Goal: Task Accomplishment & Management: Manage account settings

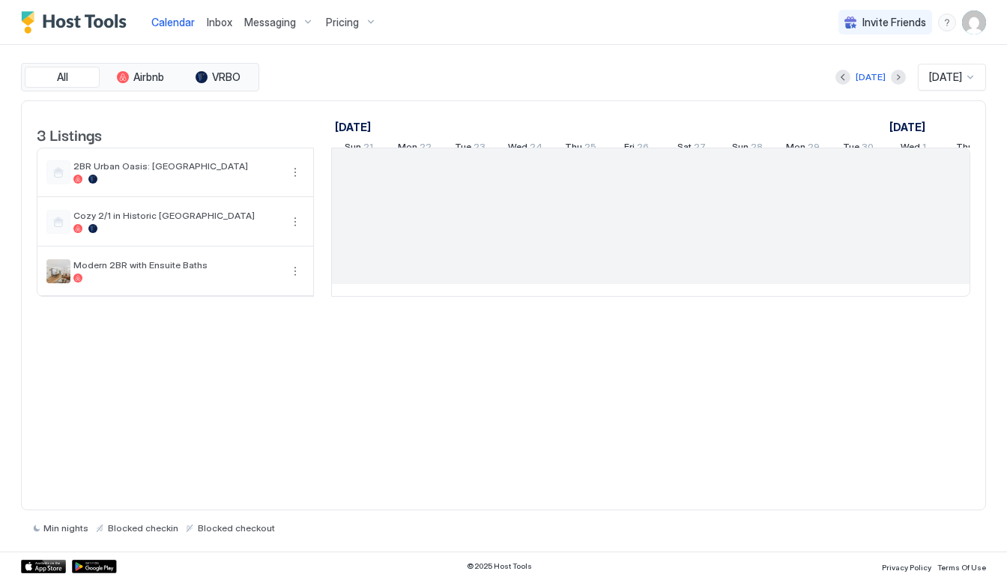
scroll to position [0, 833]
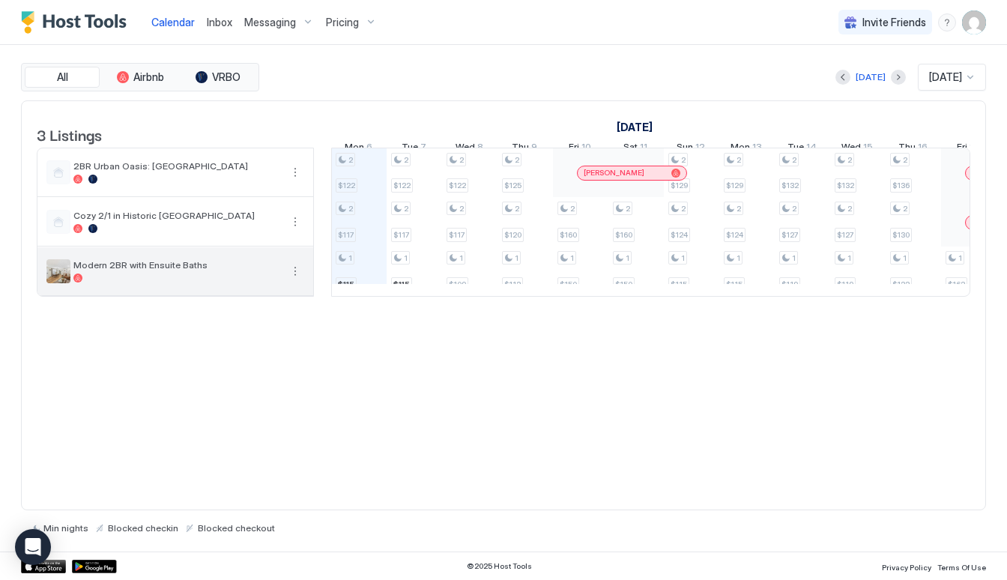
click at [299, 280] on button "More options" at bounding box center [295, 271] width 18 height 18
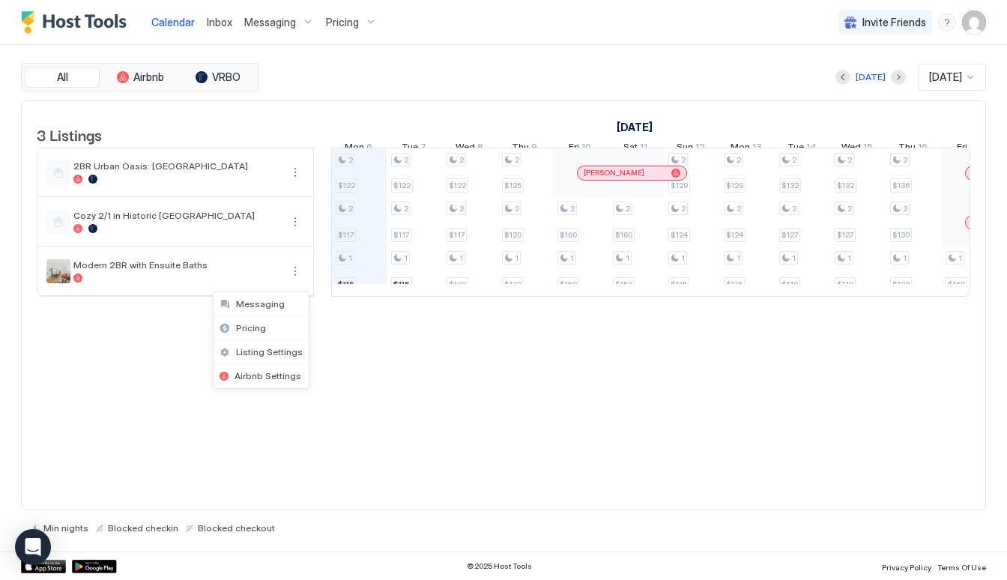
click at [242, 435] on div at bounding box center [503, 290] width 1007 height 580
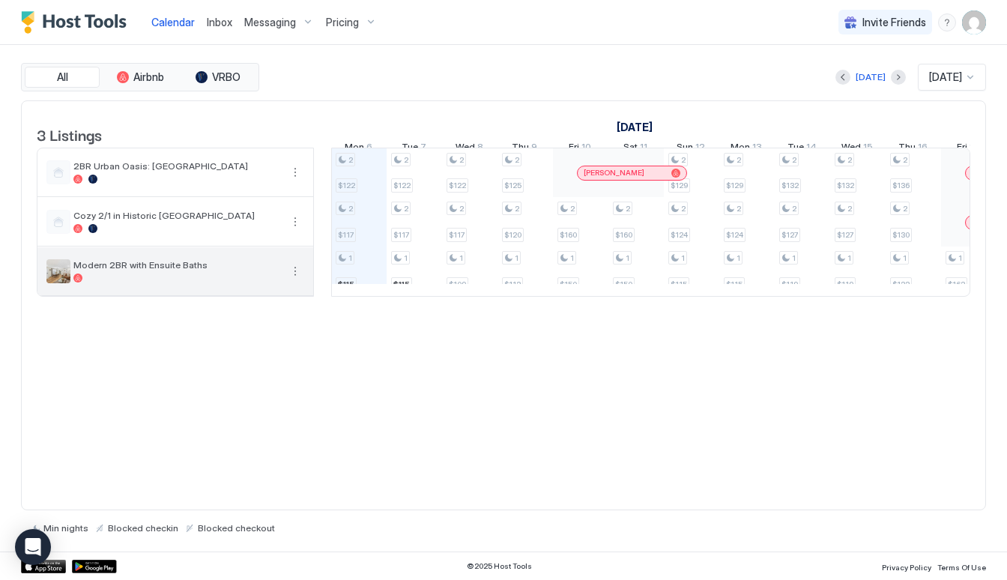
click at [130, 271] on span "Modern 2BR with Ensuite Baths" at bounding box center [176, 264] width 207 height 11
click at [101, 283] on div at bounding box center [176, 278] width 207 height 9
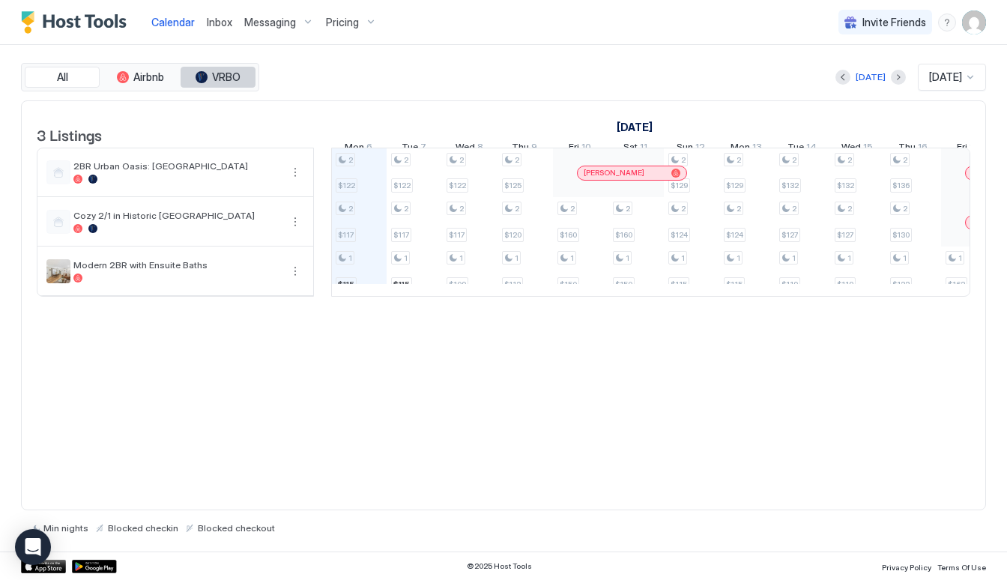
click at [205, 75] on div "tab-group" at bounding box center [202, 77] width 12 height 12
click at [113, 297] on td "2BR Urban Oasis: Downtown Bliss Cozy 2/1 in Historic Tipp City Modern 2BR with …" at bounding box center [175, 222] width 277 height 149
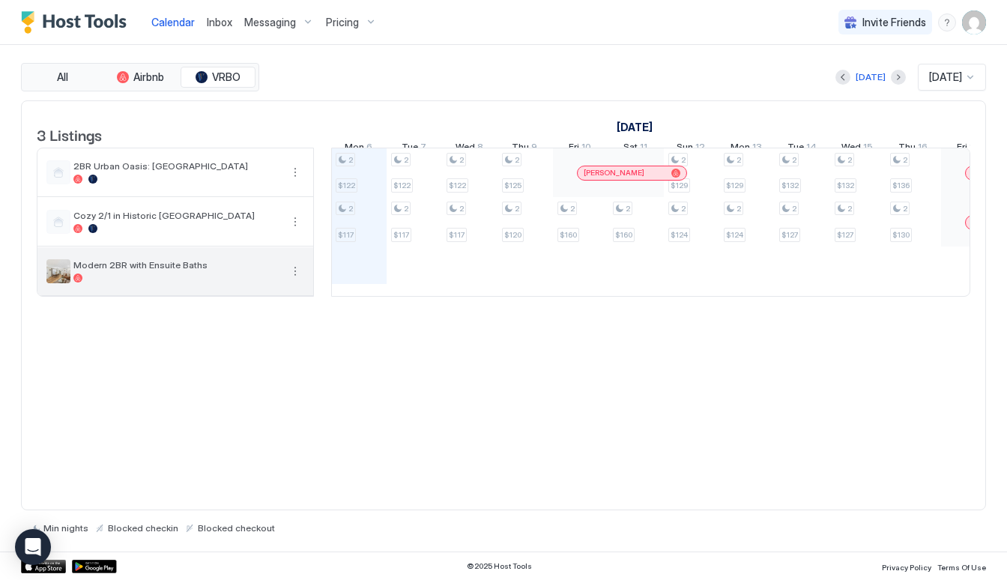
click at [118, 283] on div at bounding box center [176, 278] width 207 height 9
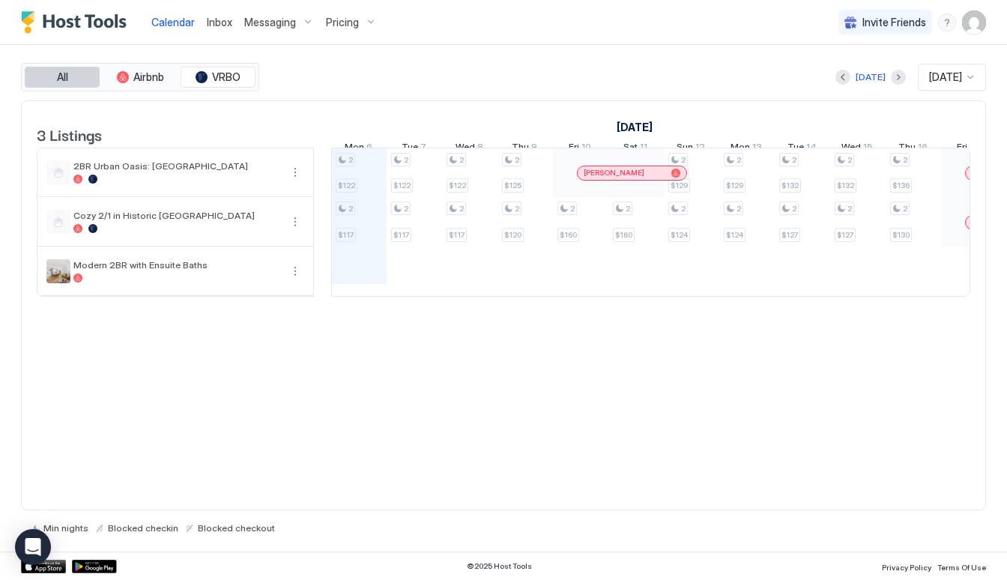
click at [49, 71] on button "All" at bounding box center [62, 77] width 75 height 21
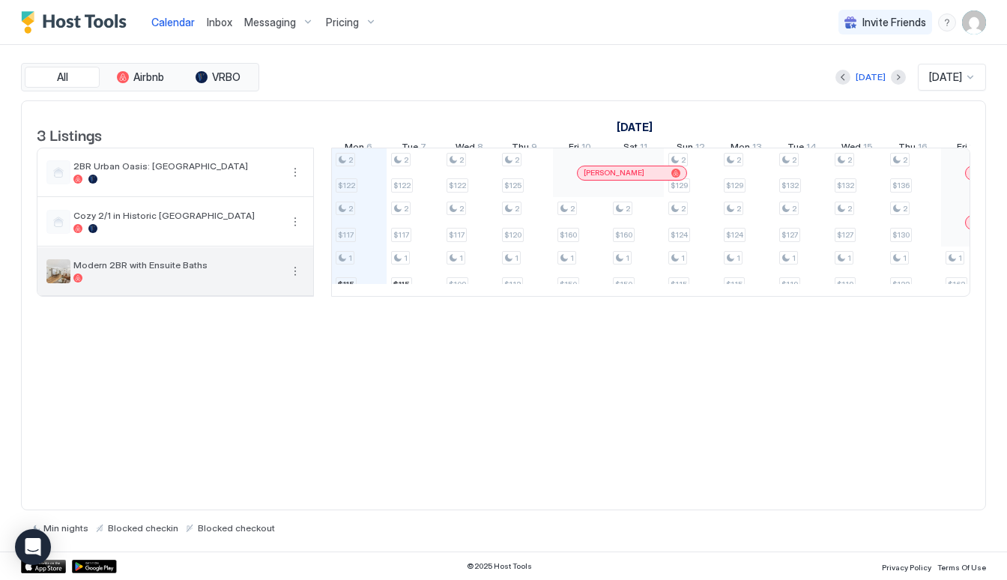
click at [298, 291] on div "Modern 2BR with Ensuite Baths" at bounding box center [175, 271] width 276 height 48
click at [296, 280] on button "More options" at bounding box center [295, 271] width 18 height 18
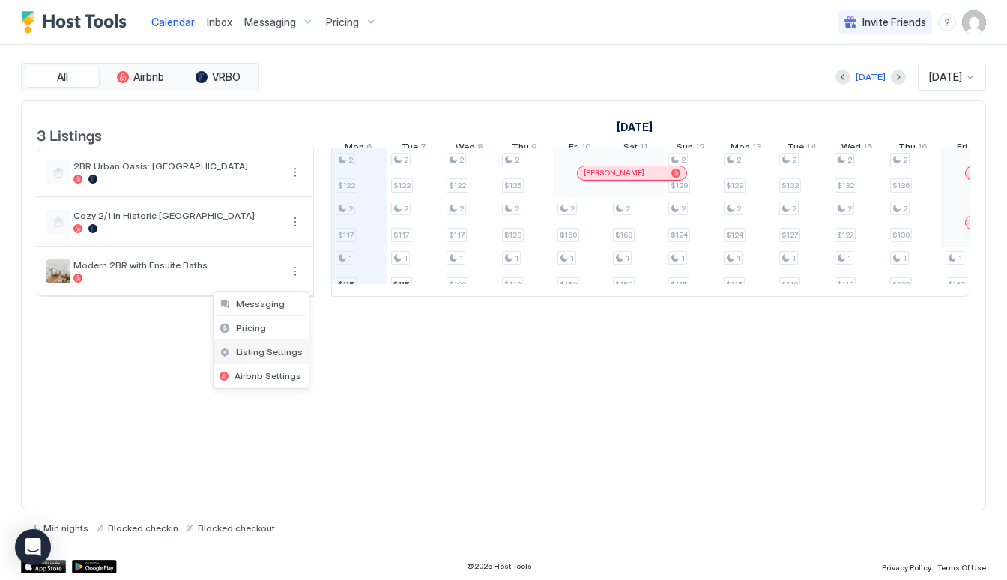
click at [291, 354] on span "Listing Settings" at bounding box center [269, 351] width 67 height 11
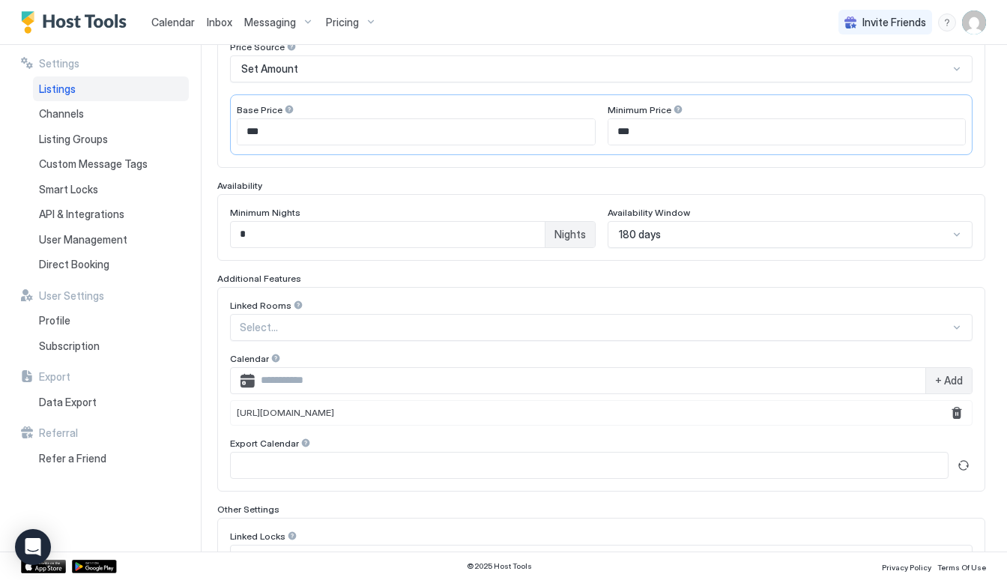
scroll to position [357, 0]
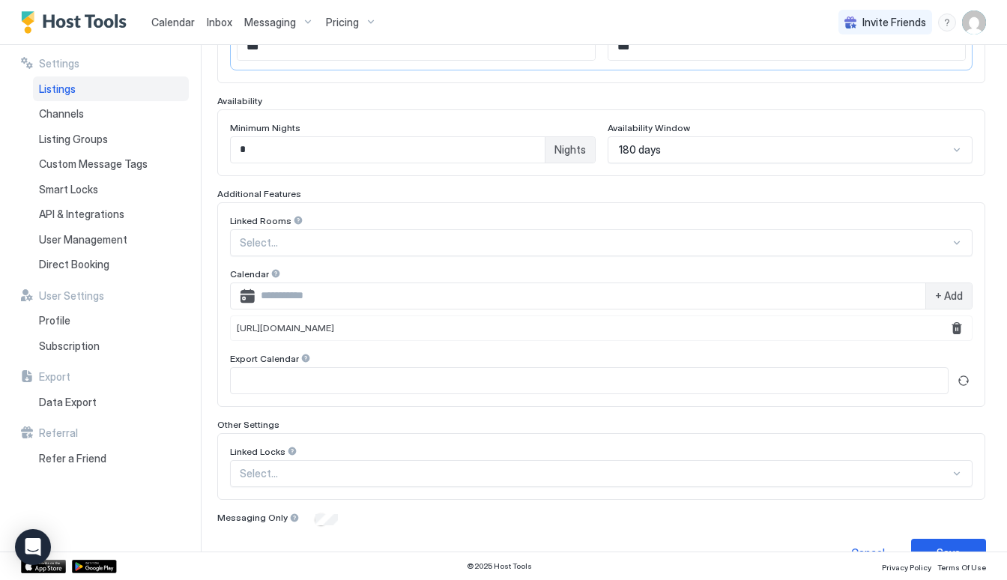
click at [950, 305] on div "+ Add" at bounding box center [948, 295] width 46 height 25
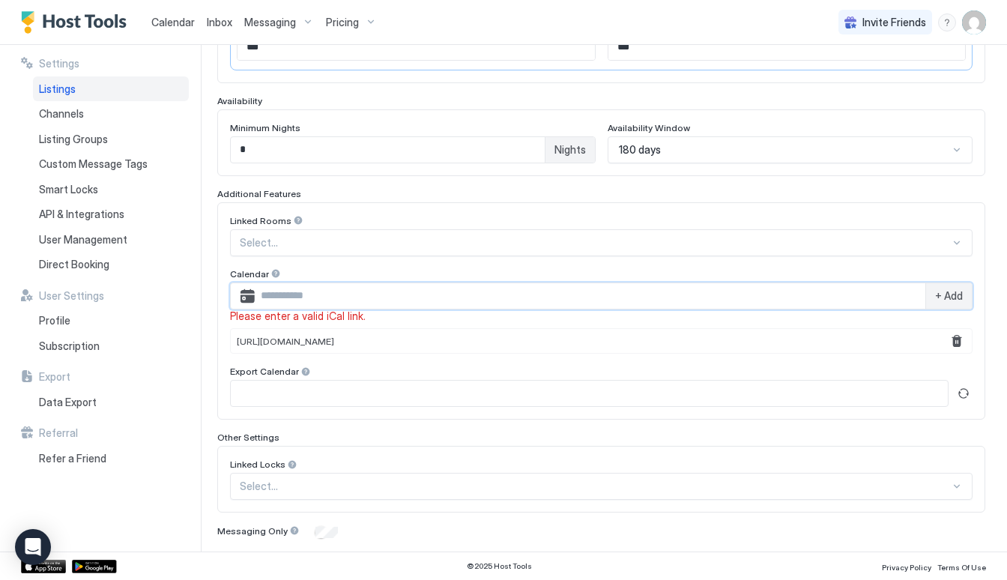
click at [423, 295] on input "Input Field" at bounding box center [590, 295] width 671 height 25
paste input "**********"
type input "**********"
click at [958, 295] on span "+ Add" at bounding box center [949, 295] width 28 height 13
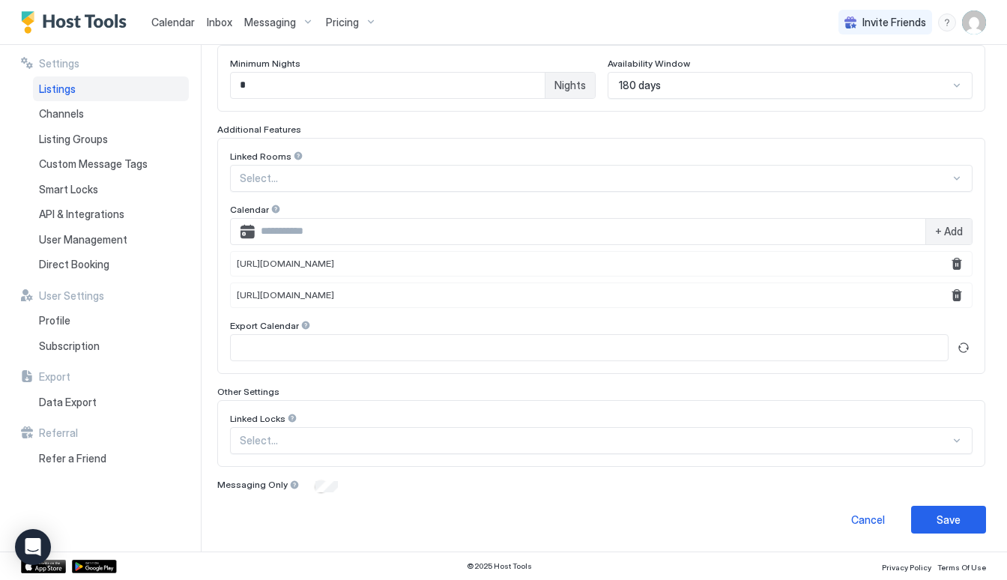
scroll to position [421, 0]
click at [948, 513] on div "Save" at bounding box center [949, 521] width 24 height 16
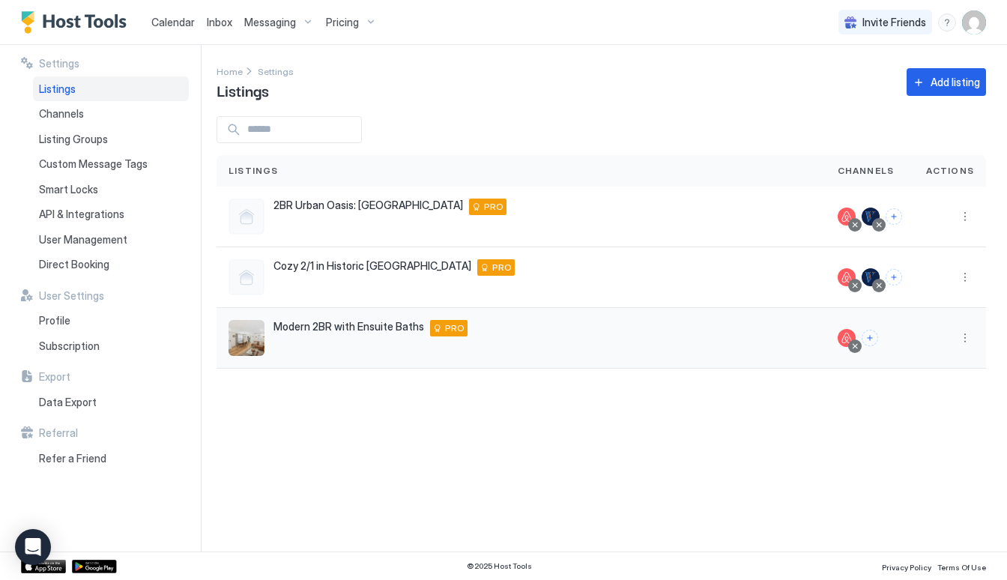
click at [967, 338] on button "More options" at bounding box center [965, 338] width 18 height 18
click at [939, 434] on span "Connect Channel" at bounding box center [935, 431] width 74 height 11
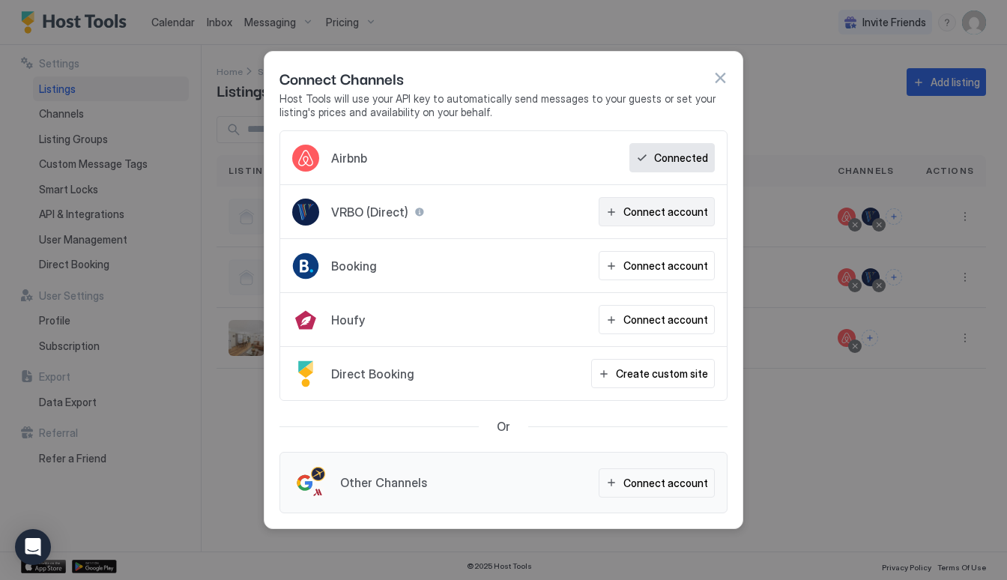
click at [693, 208] on div "Connect account" at bounding box center [665, 212] width 85 height 16
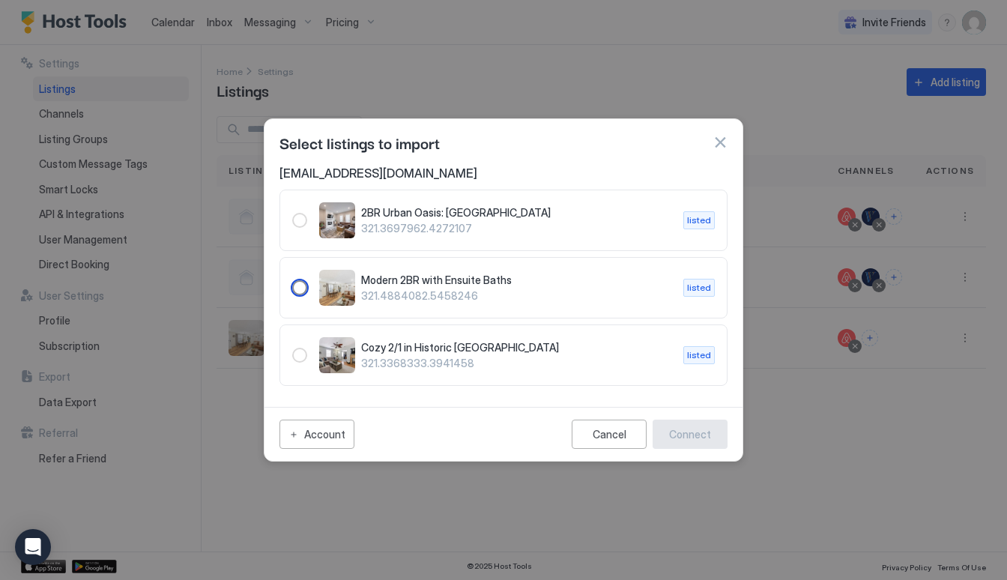
click at [295, 281] on div "321.4884082.5458246" at bounding box center [299, 287] width 15 height 15
click at [693, 437] on div "Connect" at bounding box center [690, 434] width 42 height 16
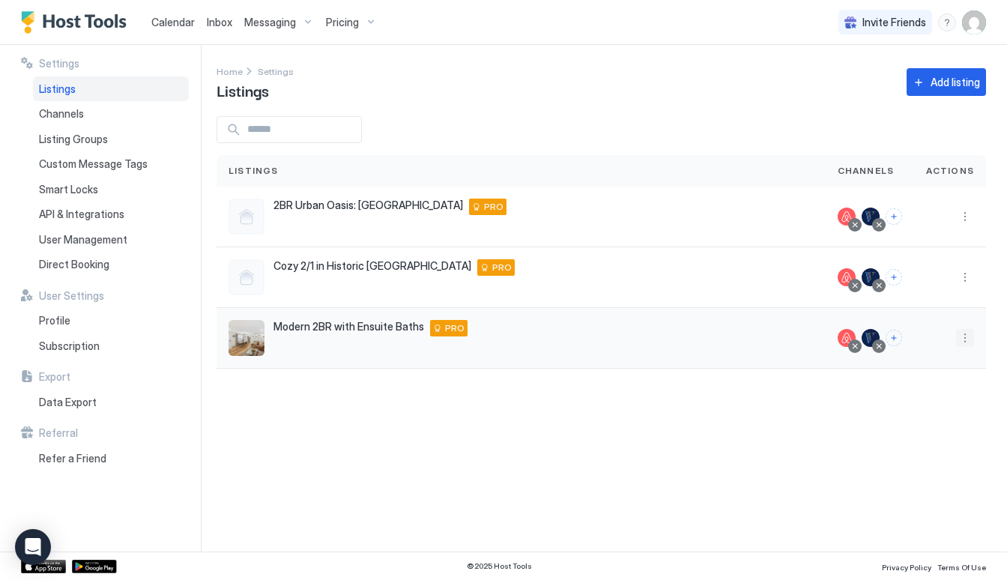
click at [970, 343] on button "More options" at bounding box center [965, 338] width 18 height 18
click at [697, 461] on div at bounding box center [503, 290] width 1007 height 580
click at [961, 333] on button "More options" at bounding box center [965, 338] width 18 height 18
click at [936, 409] on span "Listing Settings" at bounding box center [931, 407] width 67 height 11
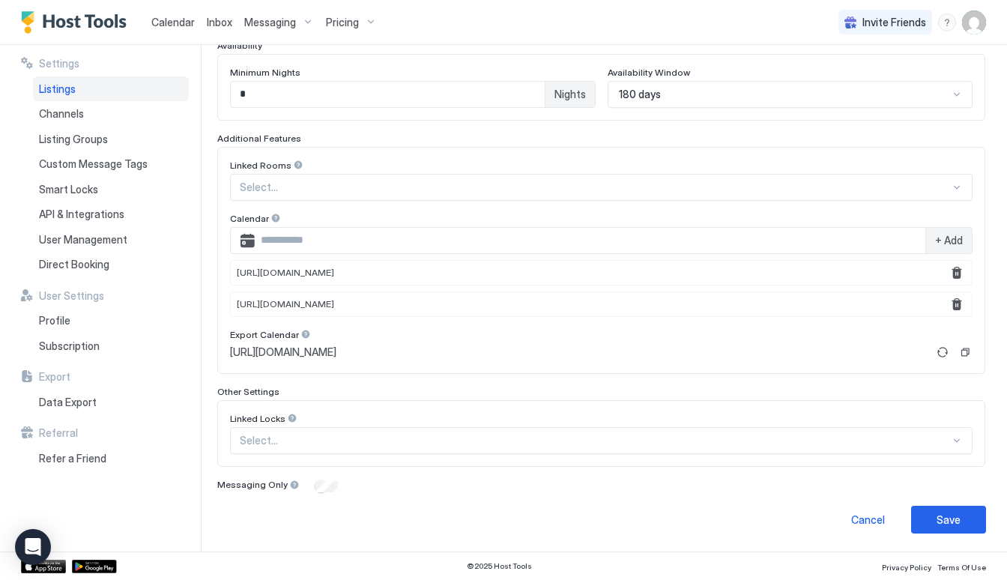
scroll to position [412, 0]
click at [958, 509] on button "Save" at bounding box center [948, 521] width 75 height 28
click at [956, 522] on div "Save" at bounding box center [949, 521] width 24 height 16
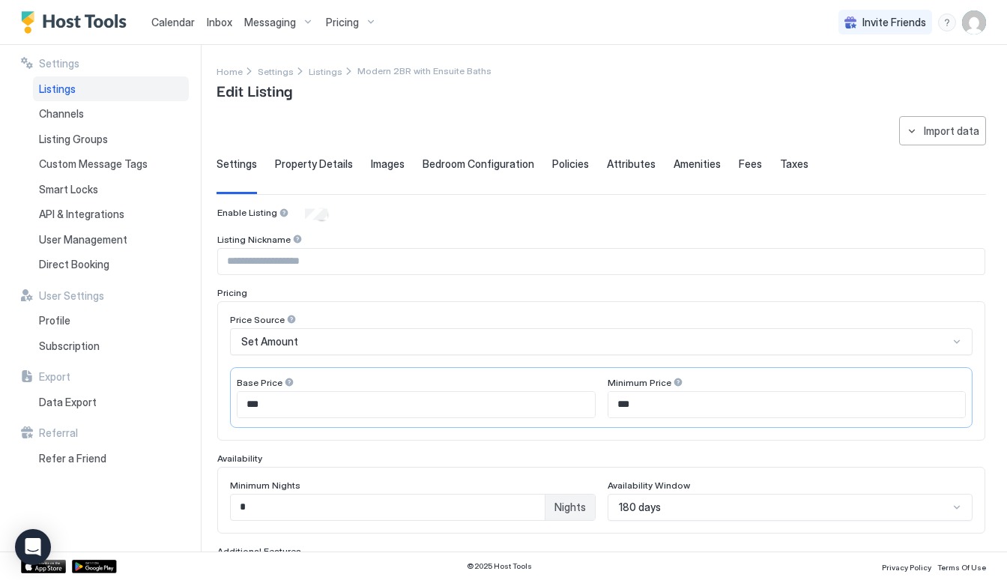
scroll to position [0, 0]
click at [116, 95] on div "Listings" at bounding box center [111, 88] width 156 height 25
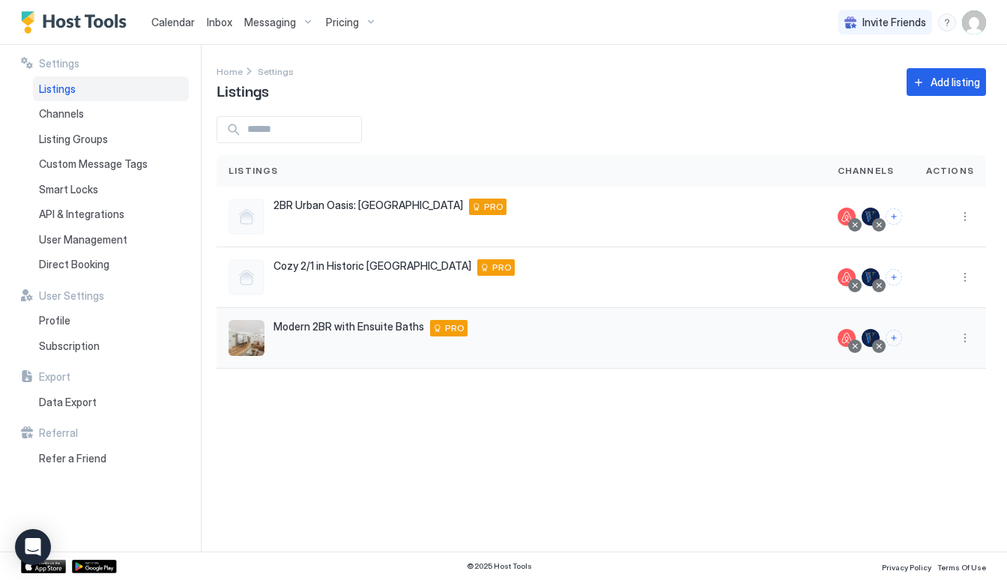
click at [403, 330] on span "Modern 2BR with Ensuite Baths" at bounding box center [349, 326] width 151 height 13
click at [355, 13] on div "Pricing" at bounding box center [351, 22] width 63 height 25
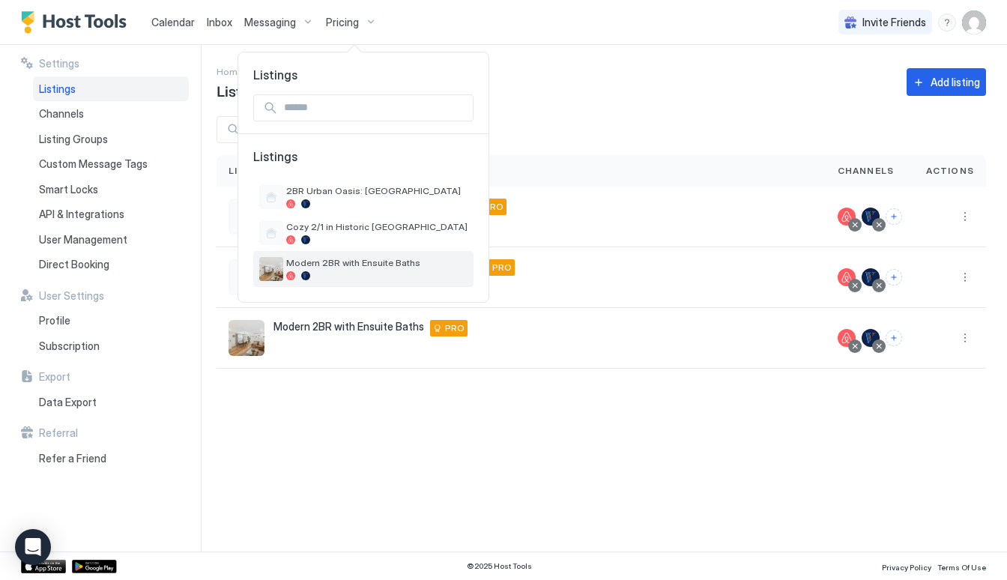
click at [336, 264] on span "Modern 2BR with Ensuite Baths" at bounding box center [376, 262] width 181 height 11
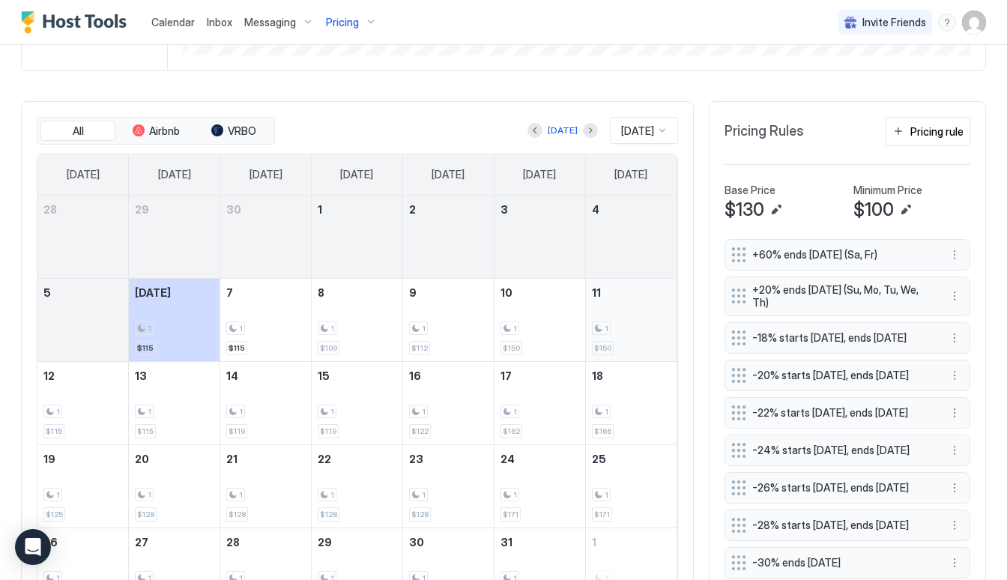
scroll to position [384, 0]
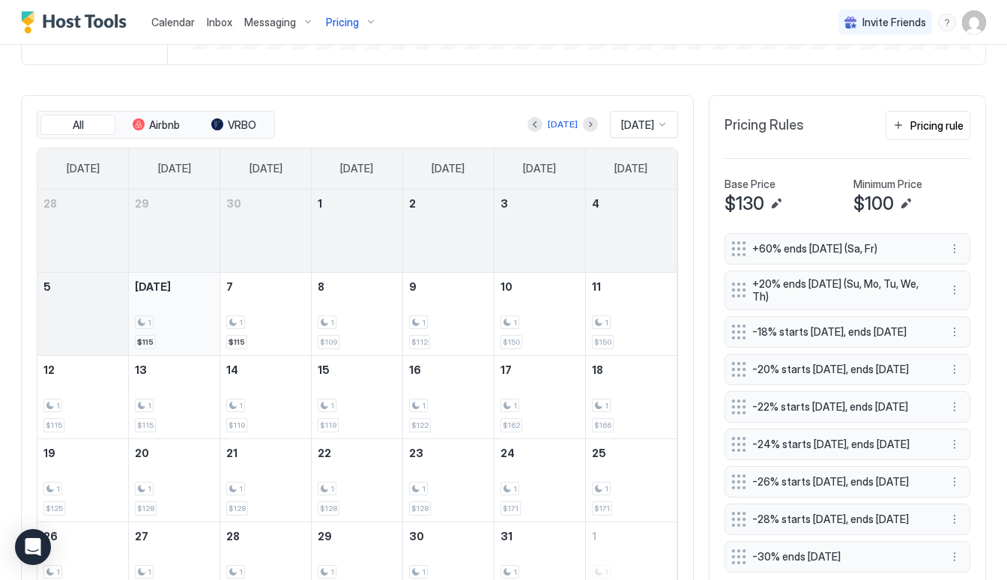
click at [174, 342] on div "1 $115" at bounding box center [174, 314] width 79 height 70
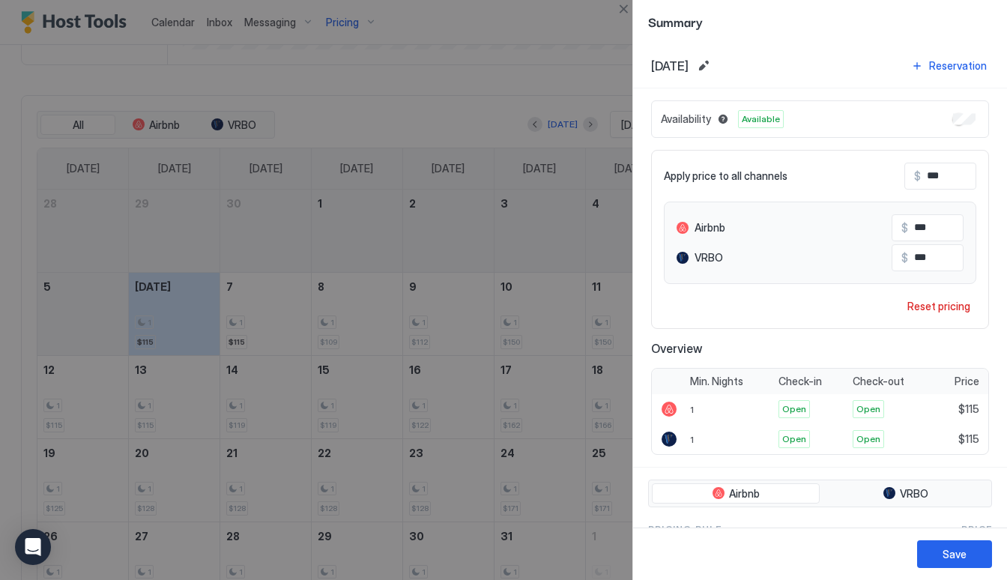
click at [950, 175] on input "***" at bounding box center [981, 175] width 120 height 25
type input "**"
type input "*"
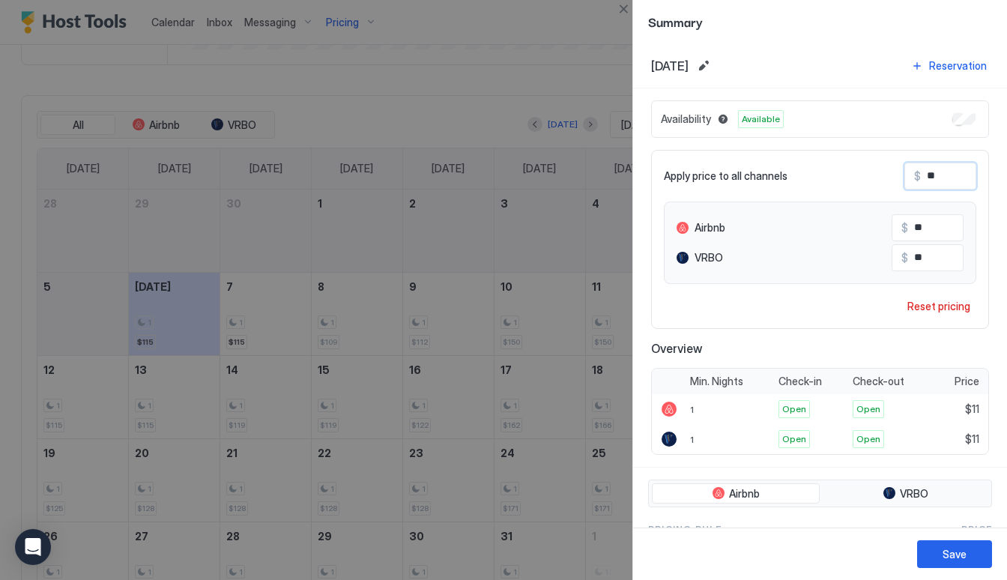
type input "*"
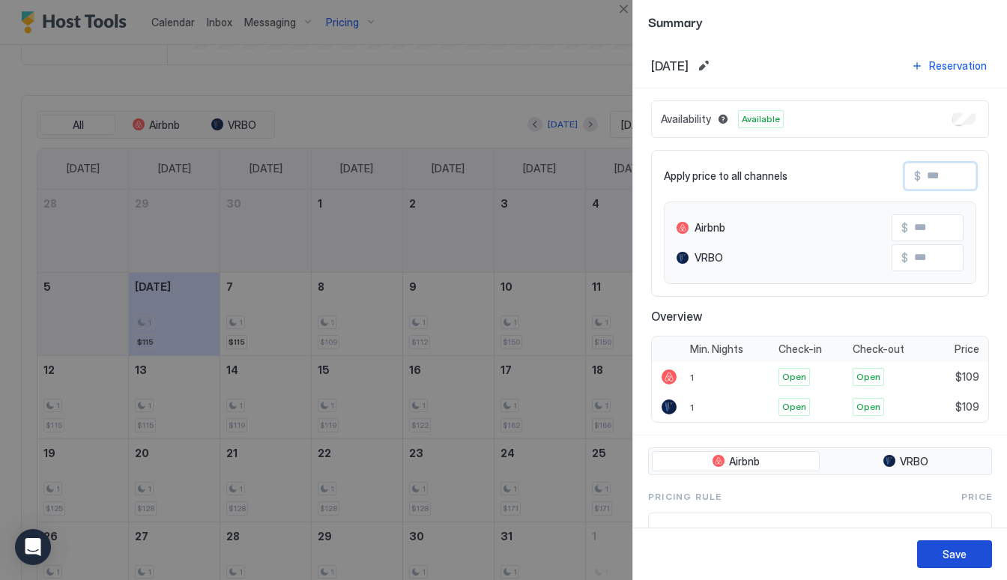
click at [943, 552] on div "Save" at bounding box center [955, 554] width 24 height 16
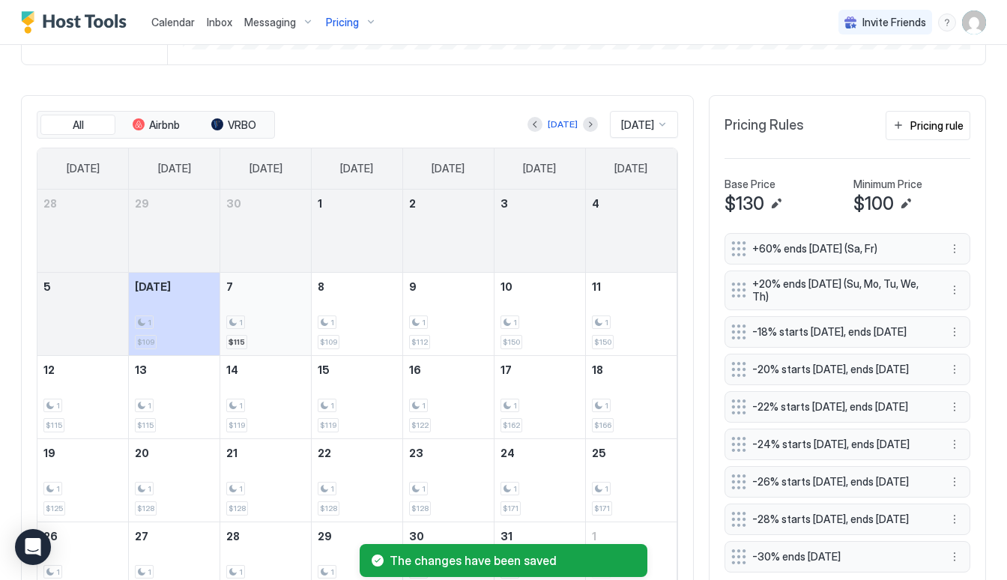
click at [297, 339] on div "1 $115" at bounding box center [265, 314] width 79 height 70
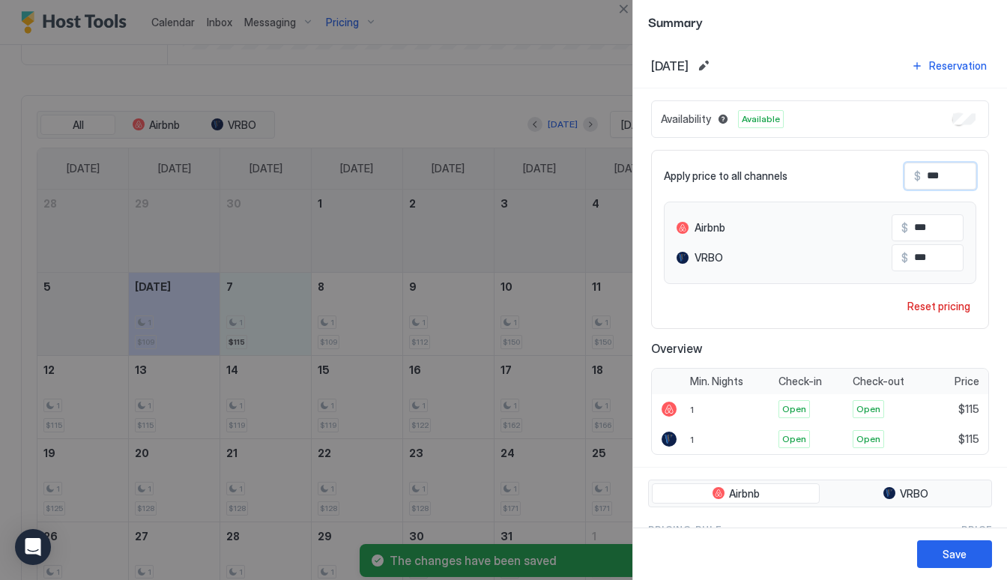
drag, startPoint x: 961, startPoint y: 184, endPoint x: 889, endPoint y: 184, distance: 71.2
click at [889, 184] on div "Apply price to all channels $ ***" at bounding box center [820, 176] width 312 height 27
type input "**"
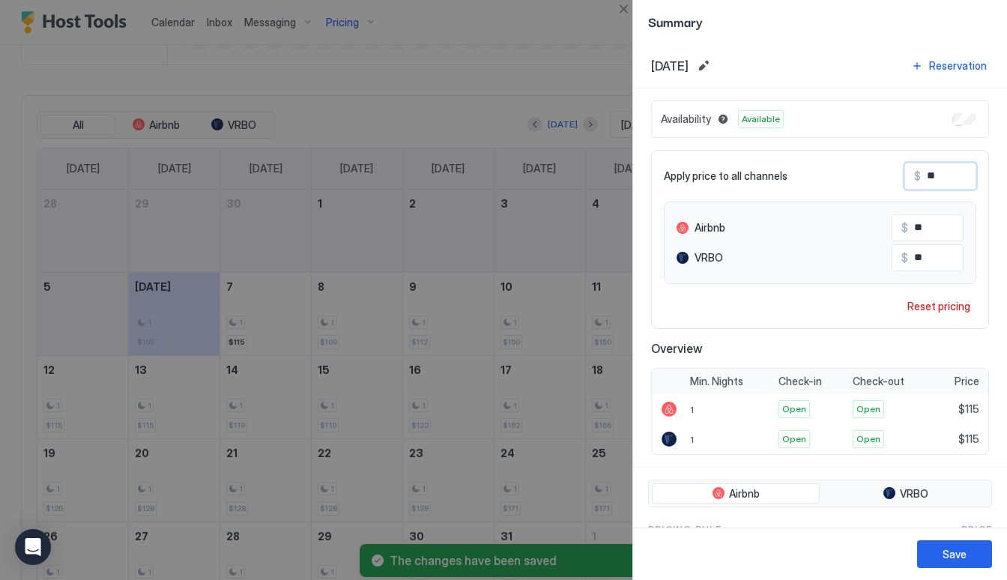
type input "*"
type input "**"
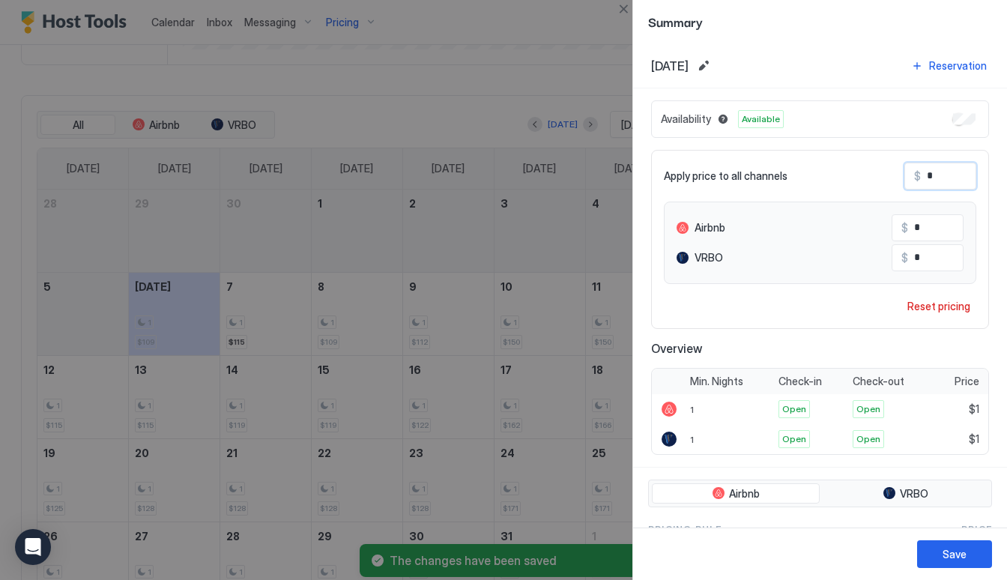
type input "**"
type input "***"
type input "**"
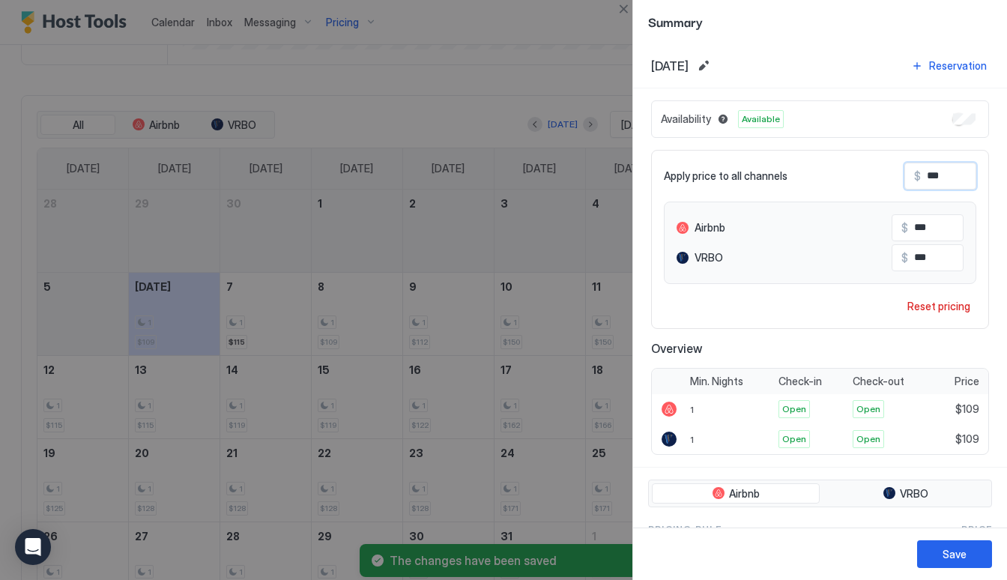
type input "**"
type input "*"
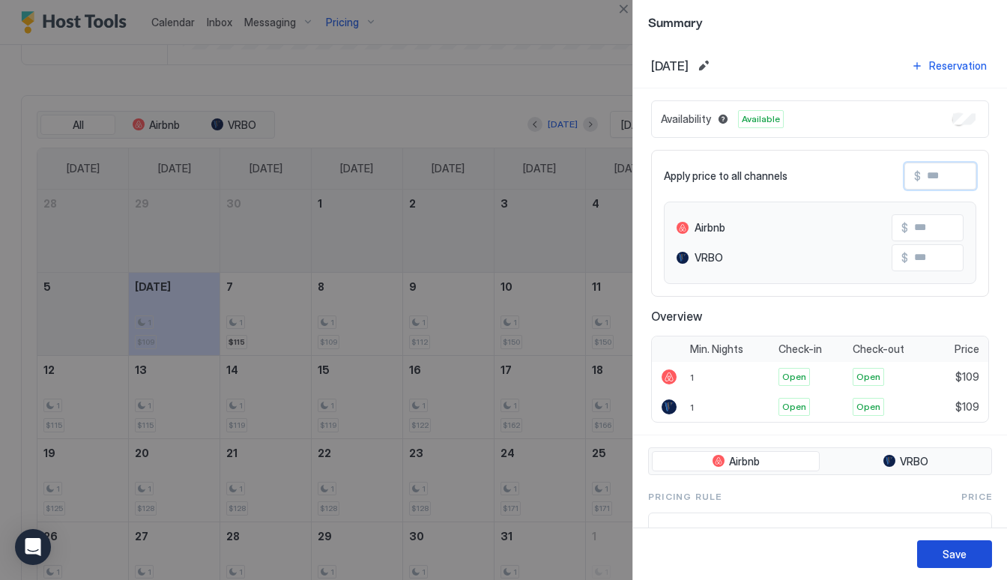
click at [963, 558] on div "Save" at bounding box center [955, 554] width 24 height 16
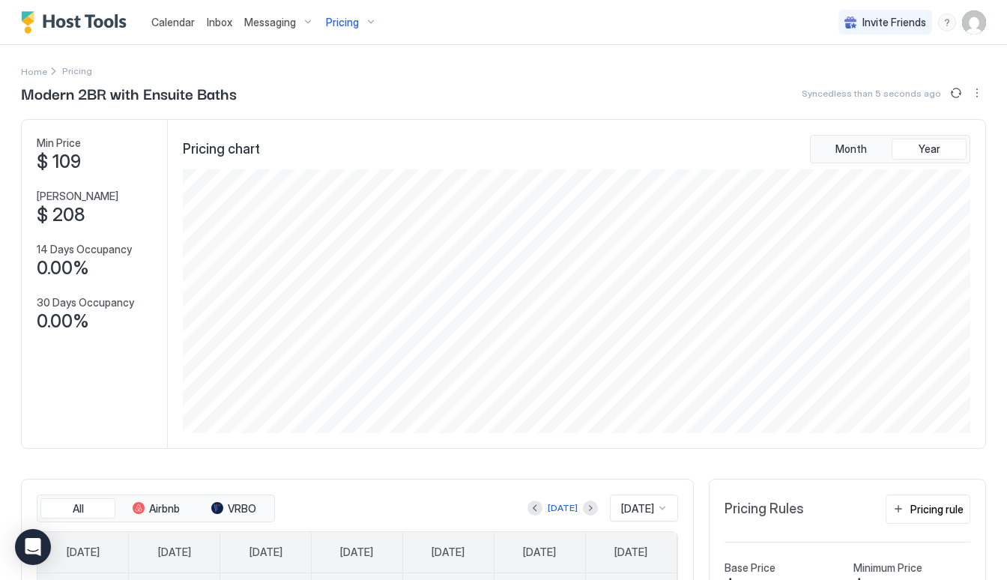
scroll to position [0, 0]
